Goal: Task Accomplishment & Management: Manage account settings

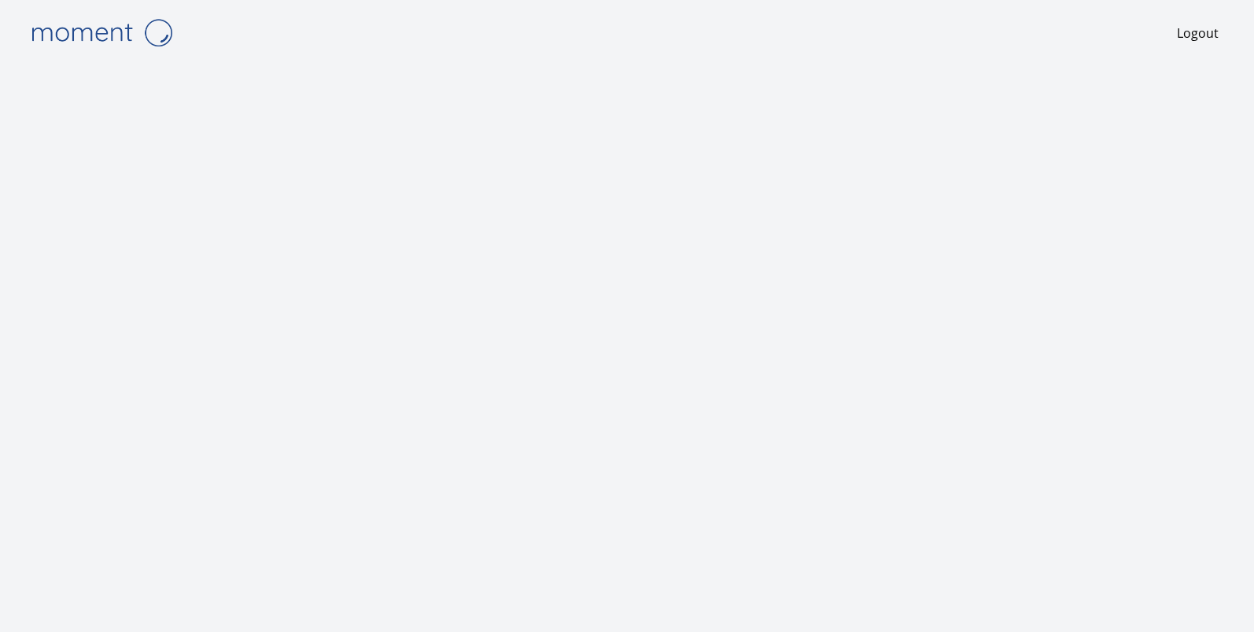
scroll to position [1, 0]
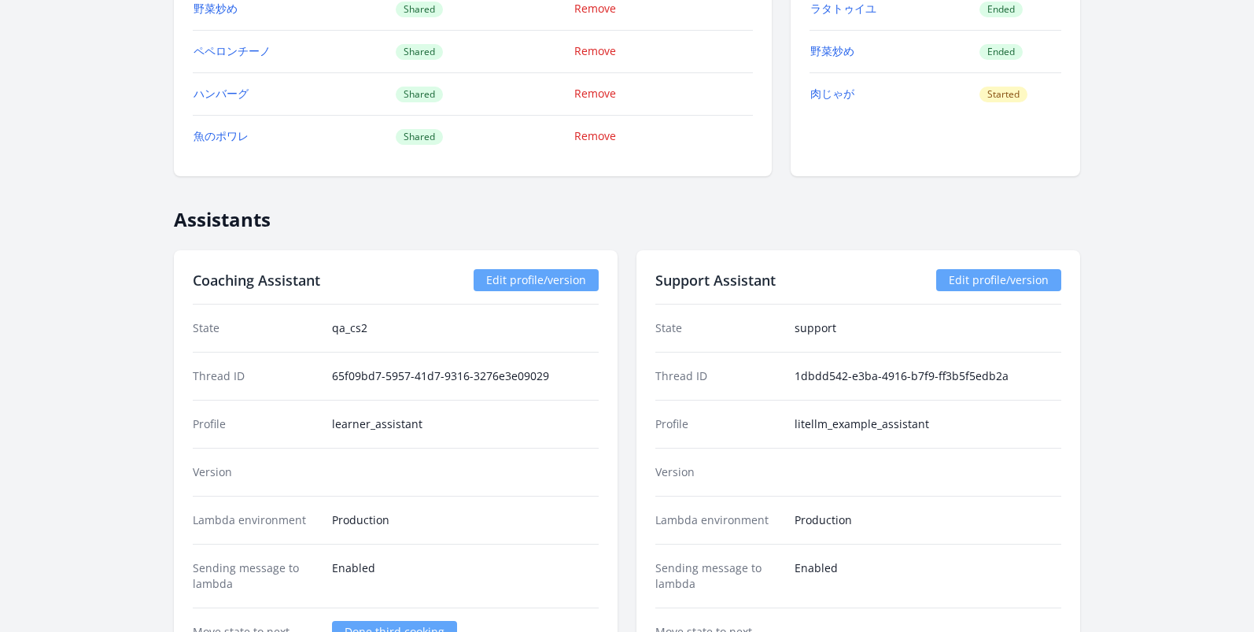
scroll to position [2318, 0]
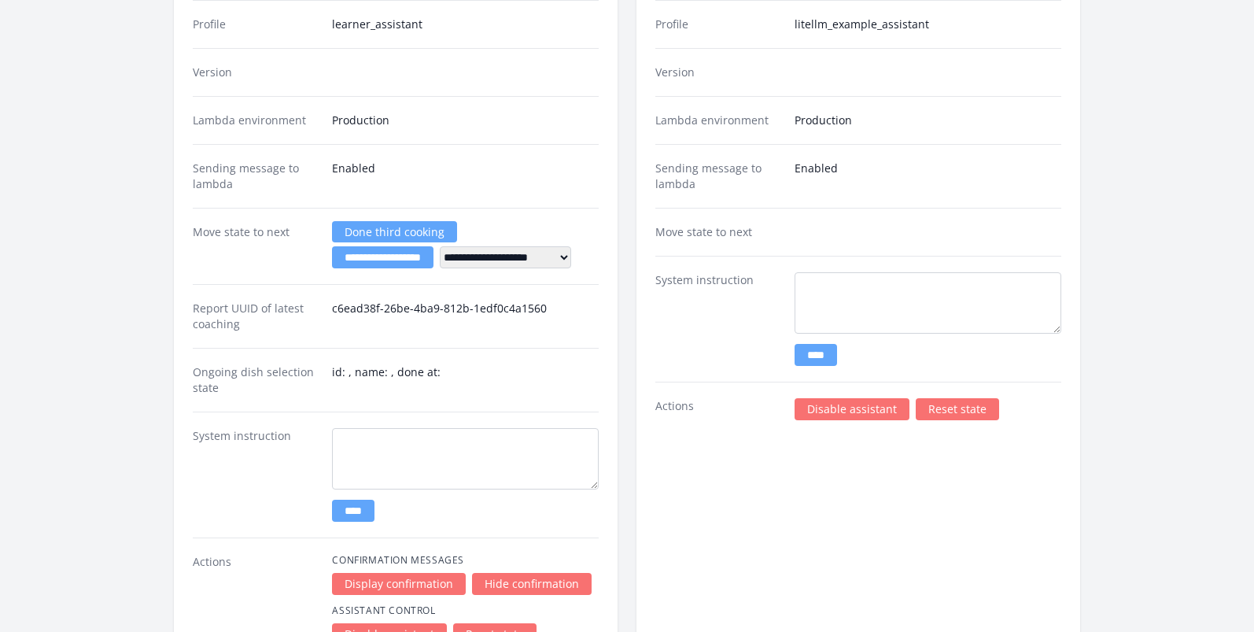
click at [841, 412] on link "Disable assistant" at bounding box center [852, 409] width 115 height 22
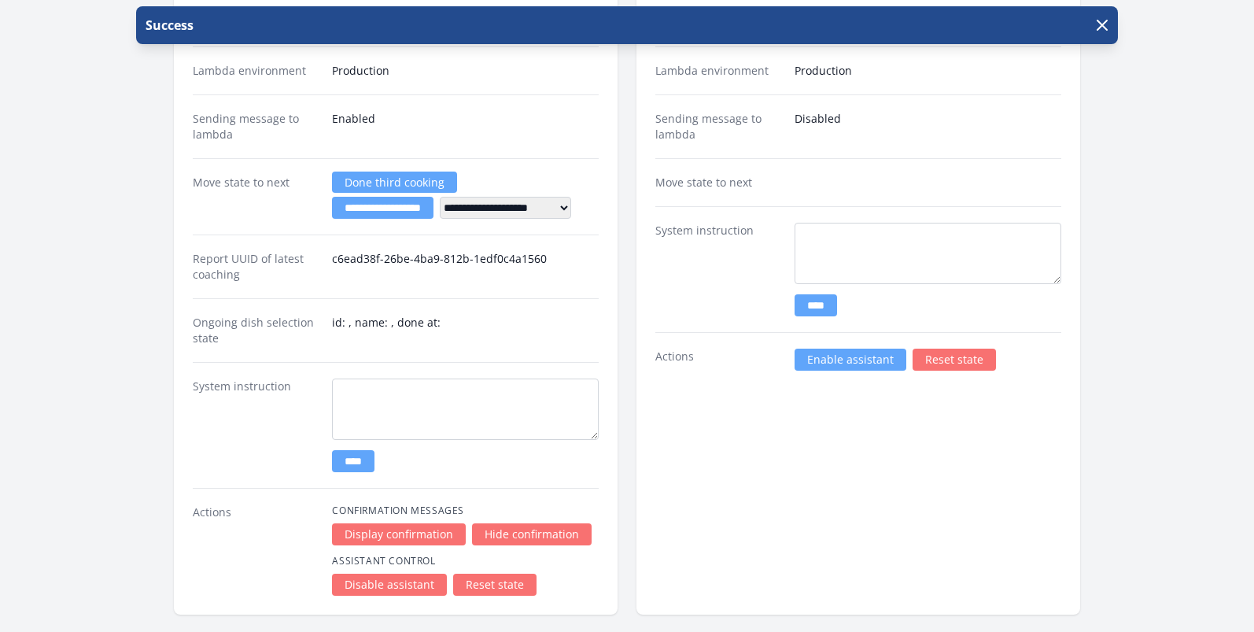
scroll to position [2369, 0]
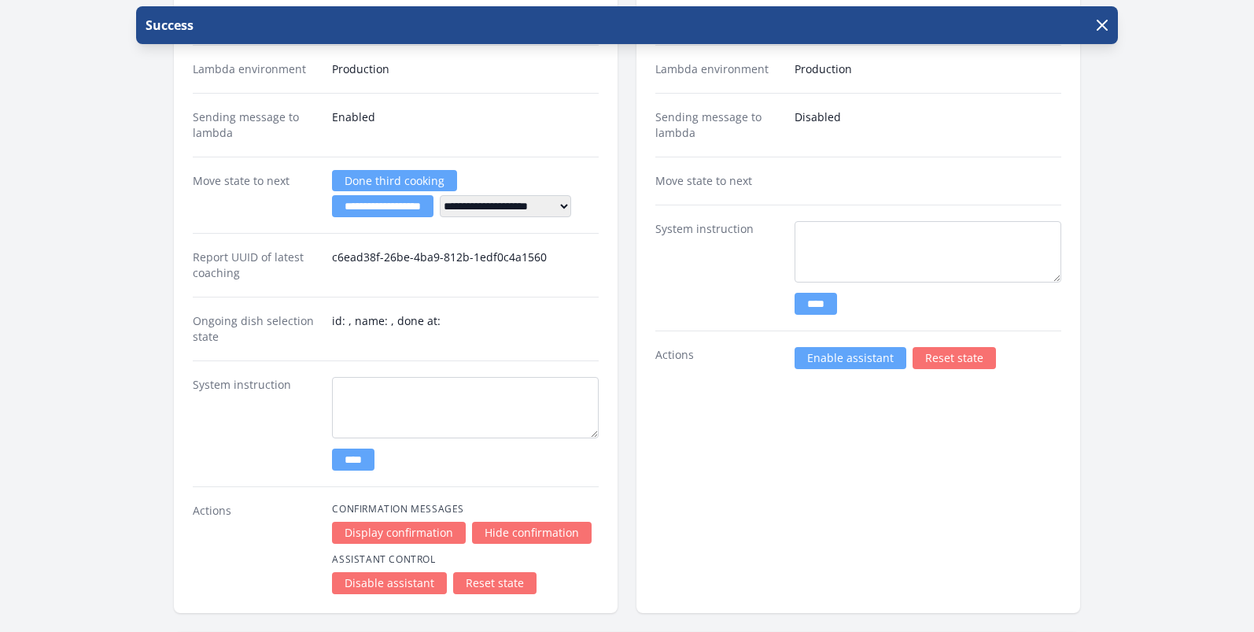
click at [834, 357] on link "Enable assistant" at bounding box center [851, 358] width 112 height 22
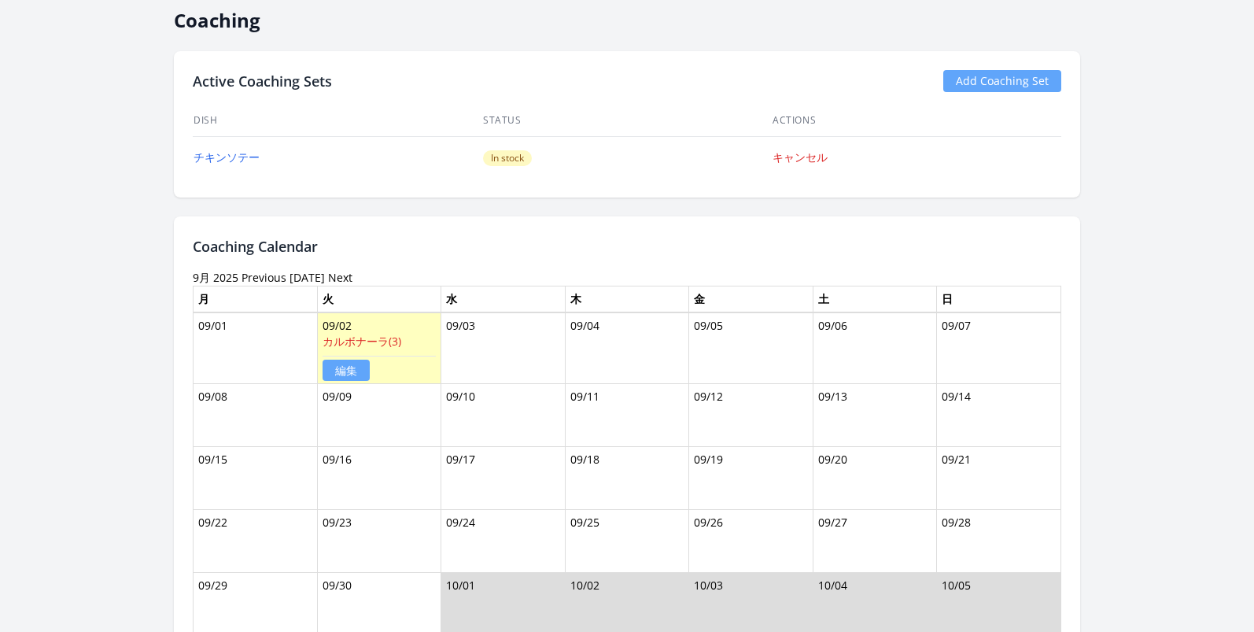
scroll to position [264, 0]
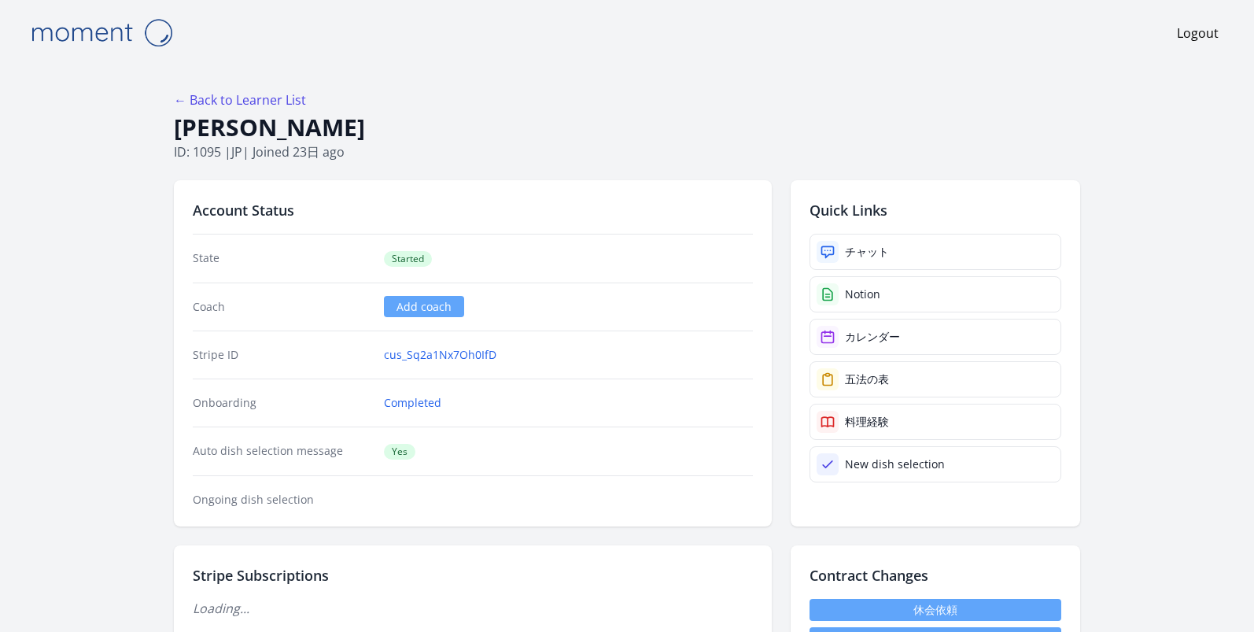
scroll to position [264, 0]
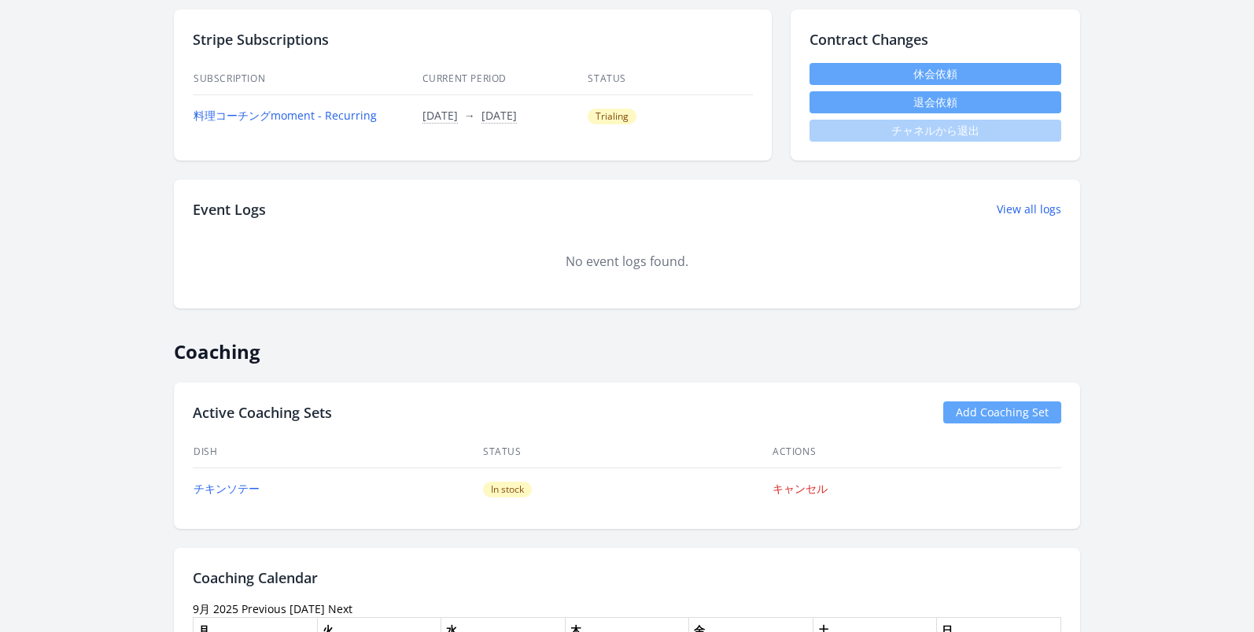
scroll to position [560, 0]
